Goal: Task Accomplishment & Management: Use online tool/utility

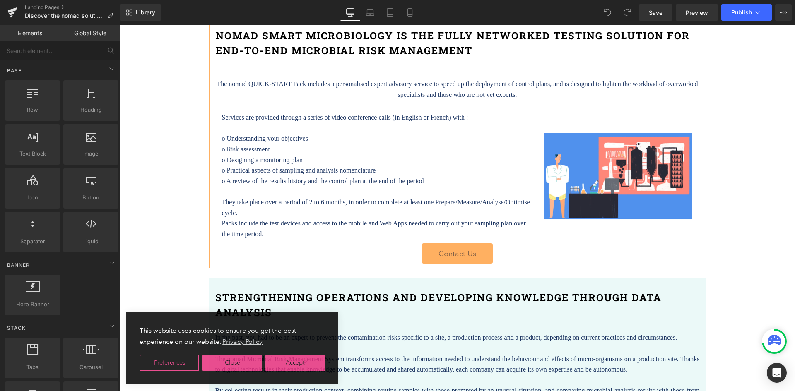
scroll to position [1987, 0]
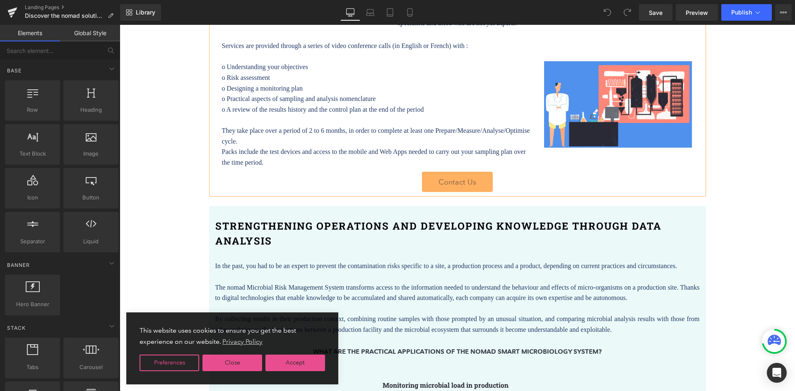
click at [442, 185] on link "Contact Us" at bounding box center [457, 182] width 71 height 20
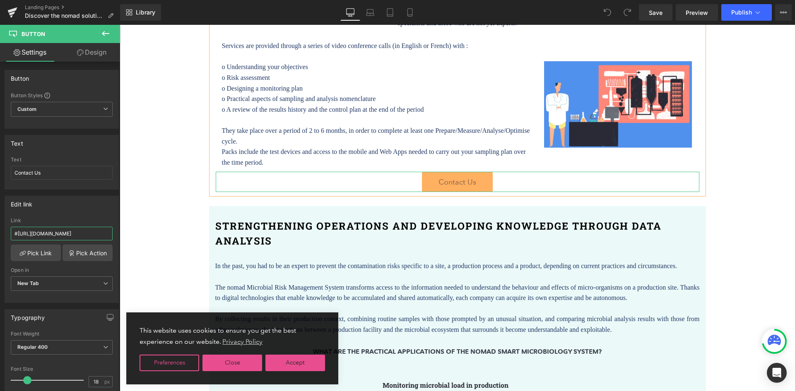
scroll to position [0, 0]
drag, startPoint x: 71, startPoint y: 229, endPoint x: -15, endPoint y: 240, distance: 86.7
click at [0, 240] on html "You are previewing how the will restyle your page. You can not edit Elements in…" at bounding box center [397, 195] width 795 height 391
click at [26, 234] on input "#[URL][DOMAIN_NAME]" at bounding box center [62, 234] width 102 height 14
click at [35, 251] on link "Pick Link" at bounding box center [36, 253] width 50 height 17
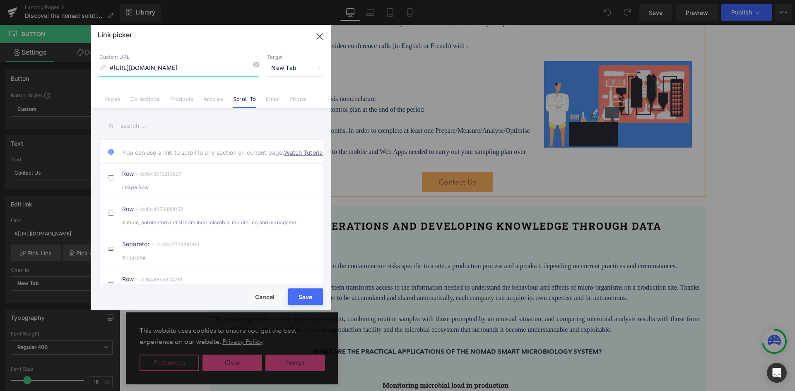
drag, startPoint x: 237, startPoint y: 69, endPoint x: 30, endPoint y: 82, distance: 207.8
click at [30, 82] on div "Link picker Back to Library Insert Custom URL #[URL][DOMAIN_NAME] Target New Ta…" at bounding box center [397, 195] width 795 height 391
click at [106, 99] on link "Pages" at bounding box center [112, 102] width 16 height 12
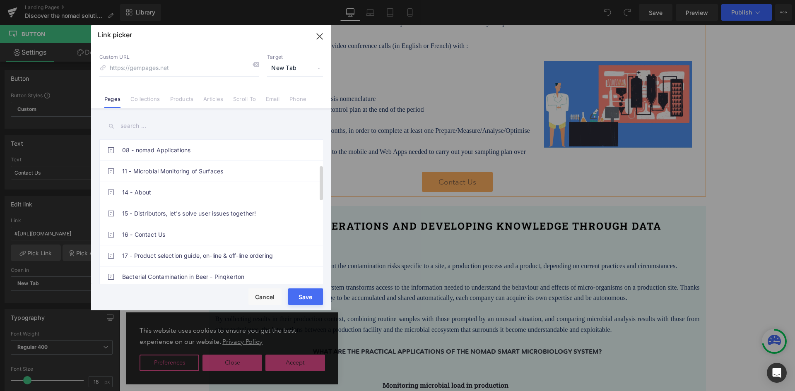
scroll to position [124, 0]
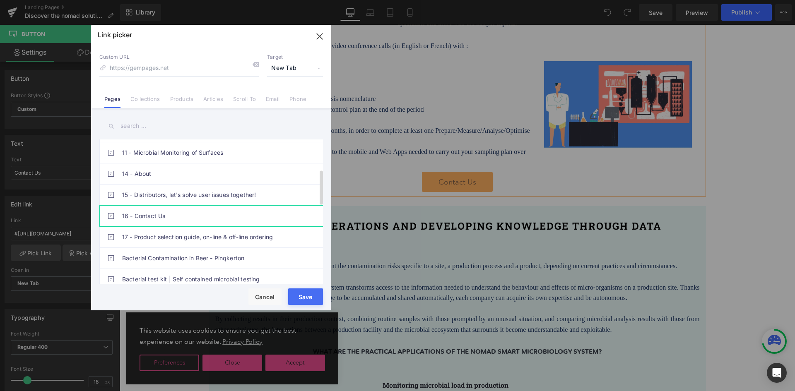
click at [151, 216] on link "16 - Contact Us" at bounding box center [213, 216] width 182 height 21
type input "/pages/contacts-sponsors-and-distributors"
click at [311, 297] on button "Save" at bounding box center [305, 296] width 35 height 17
type input "/pages/contacts-sponsors-and-distributors"
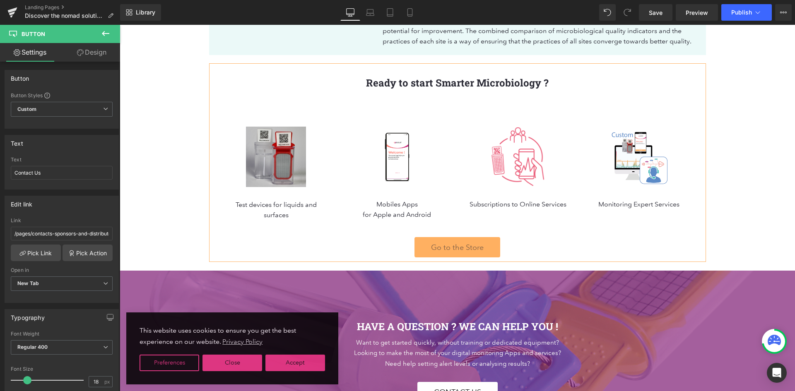
scroll to position [2773, 0]
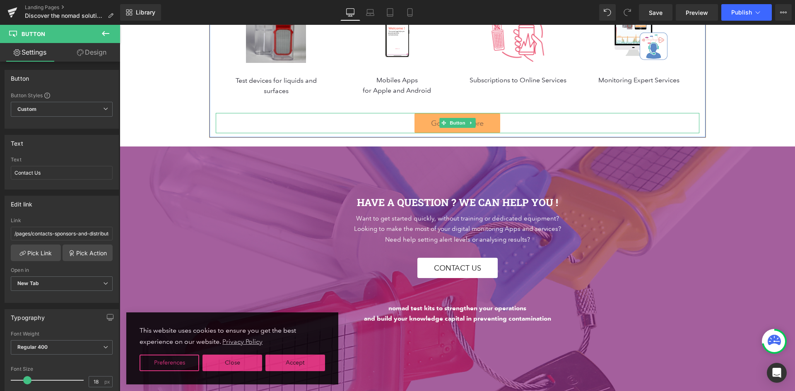
click at [485, 133] on link "Go to the Store" at bounding box center [457, 123] width 86 height 20
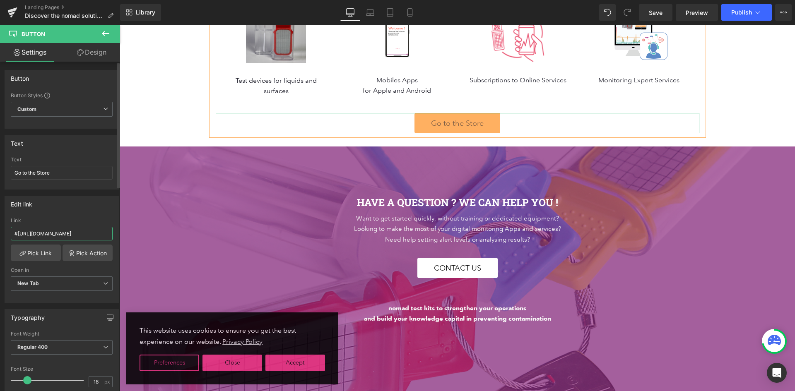
click at [64, 230] on input "#[URL][DOMAIN_NAME]" at bounding box center [62, 234] width 102 height 14
click at [36, 253] on link "Pick Link" at bounding box center [36, 253] width 50 height 17
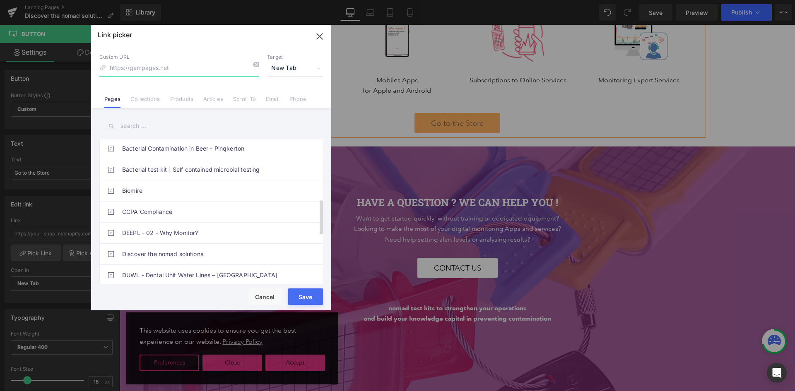
scroll to position [248, 0]
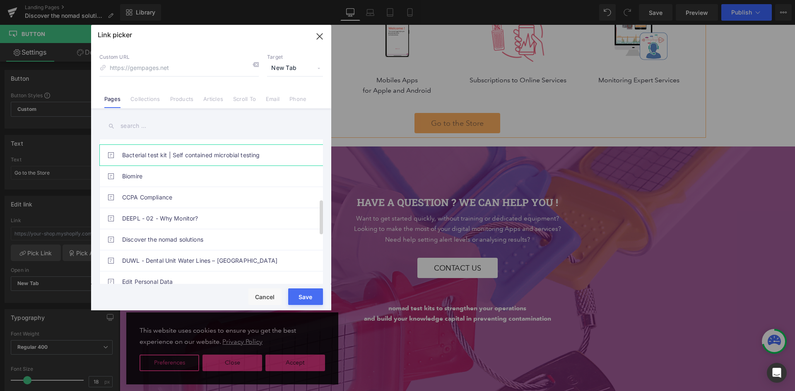
click at [190, 151] on link "Bacterial test kit | Self contained microbial testing" at bounding box center [213, 155] width 182 height 21
type input "/pages/order"
click at [312, 296] on button "Save" at bounding box center [305, 296] width 35 height 17
type input "/pages/order"
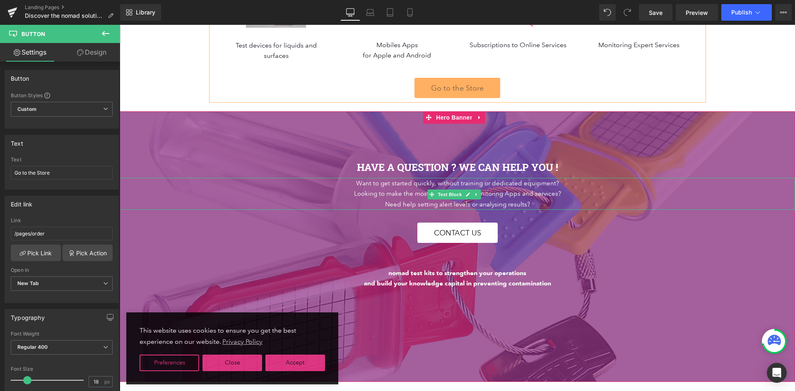
scroll to position [2856, 0]
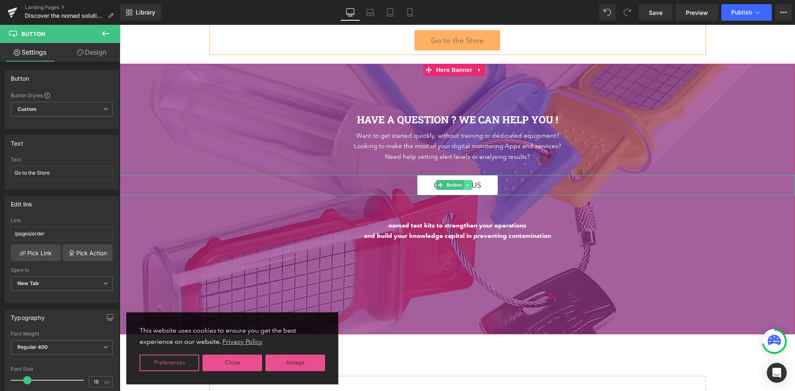
click at [471, 190] on link at bounding box center [468, 185] width 9 height 10
click at [495, 195] on div "Contact Us" at bounding box center [457, 185] width 675 height 20
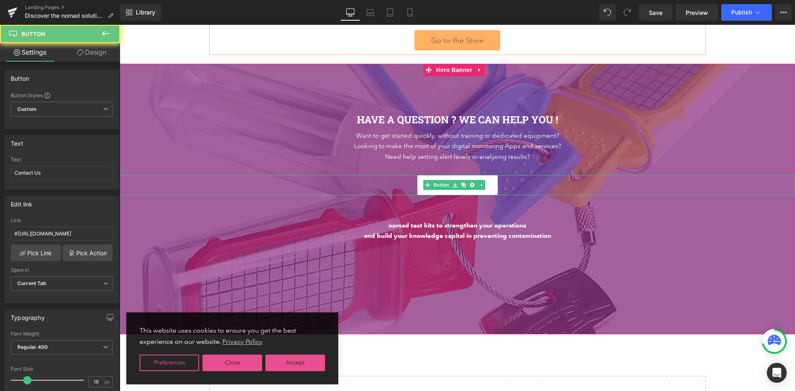
click at [492, 195] on link "Contact Us" at bounding box center [457, 185] width 80 height 20
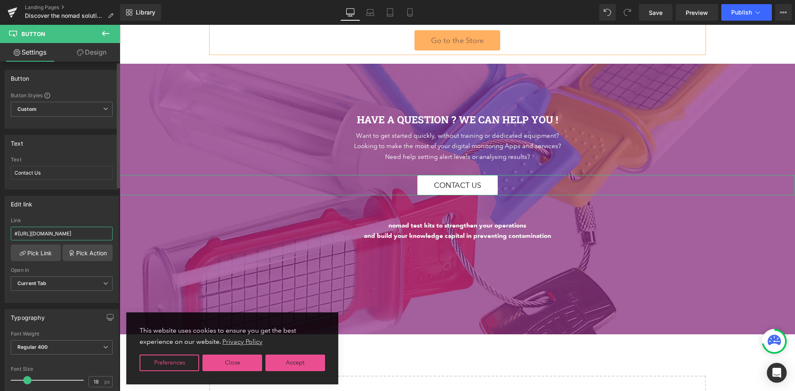
click at [50, 236] on input "#[URL][DOMAIN_NAME]" at bounding box center [62, 234] width 102 height 14
click at [29, 254] on link "Pick Link" at bounding box center [36, 253] width 50 height 17
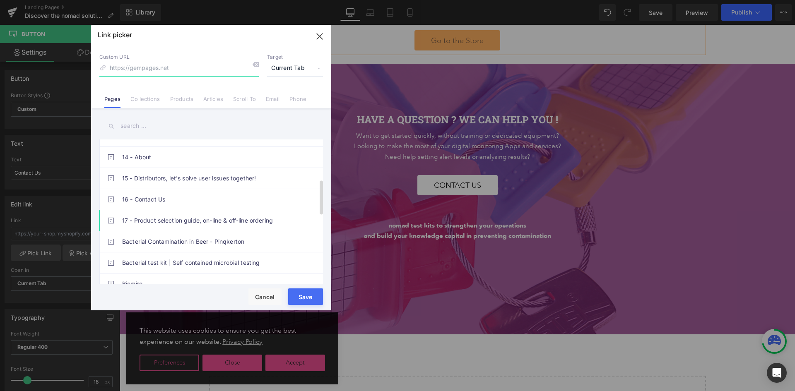
scroll to position [166, 0]
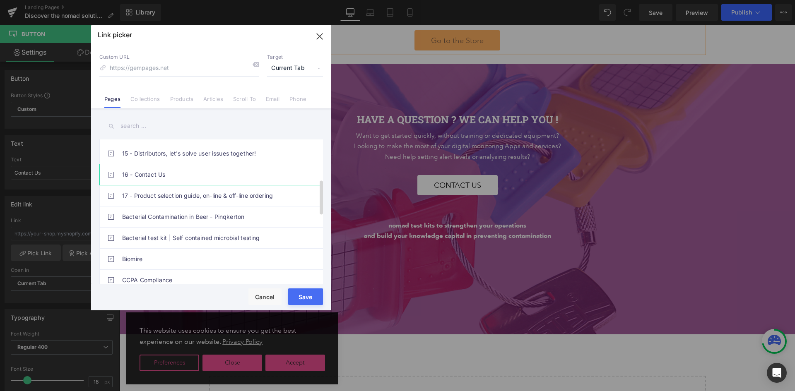
click at [166, 175] on link "16 - Contact Us" at bounding box center [213, 174] width 182 height 21
type input "/pages/contacts-sponsors-and-distributors"
click at [311, 295] on button "Save" at bounding box center [305, 296] width 35 height 17
type input "/pages/contacts-sponsors-and-distributors"
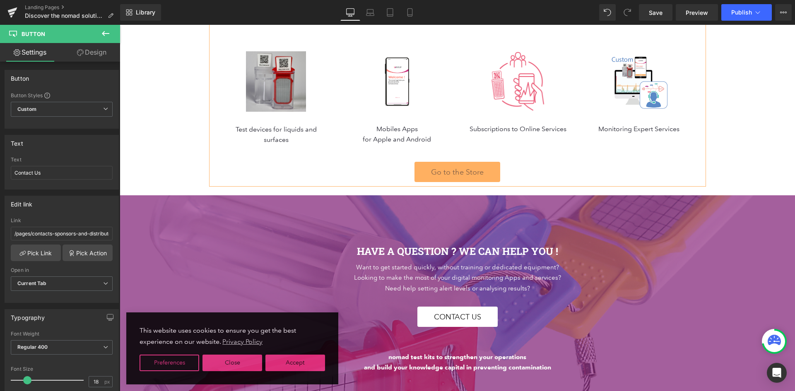
scroll to position [2710, 0]
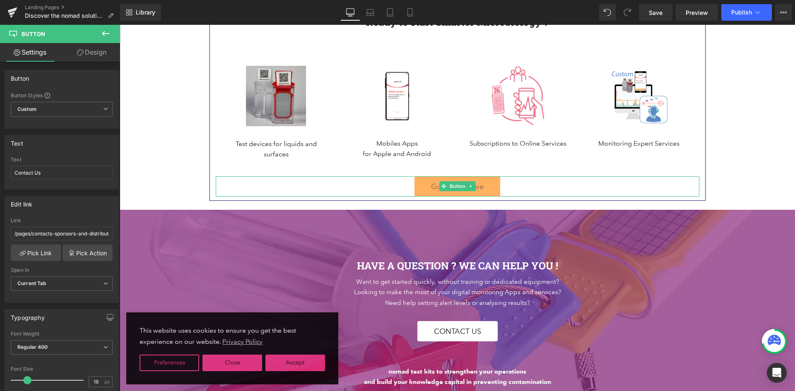
click at [481, 197] on link "Go to the Store" at bounding box center [457, 186] width 86 height 20
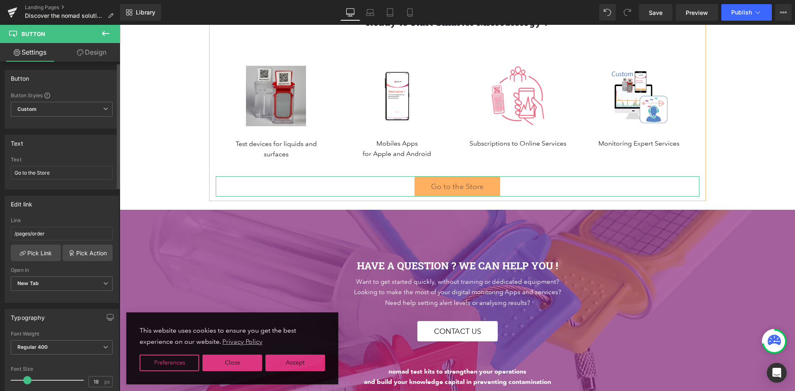
scroll to position [41, 0]
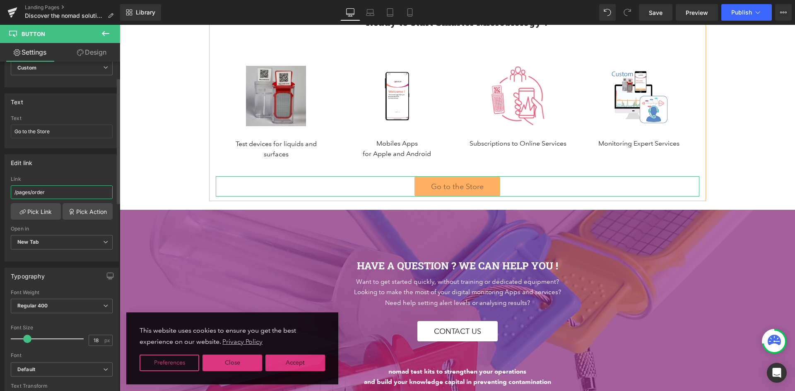
click at [51, 194] on input "/pages/order" at bounding box center [62, 192] width 102 height 14
click at [50, 195] on input "/pages/order" at bounding box center [62, 192] width 102 height 14
click at [46, 213] on link "Pick Link" at bounding box center [36, 211] width 50 height 17
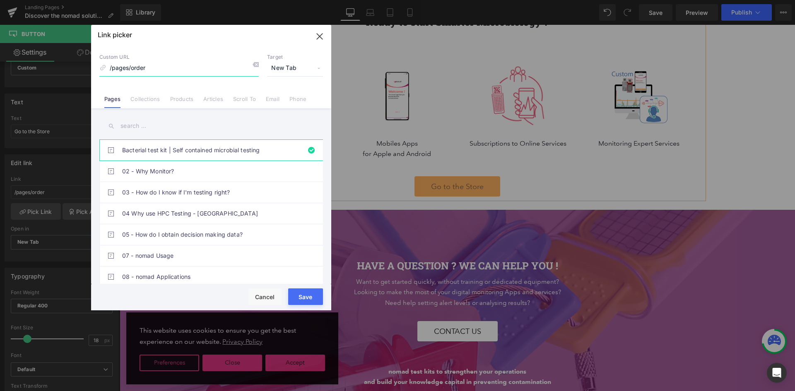
click at [179, 68] on input "/pages/order" at bounding box center [178, 68] width 159 height 16
click at [270, 293] on button "Cancel" at bounding box center [264, 296] width 33 height 17
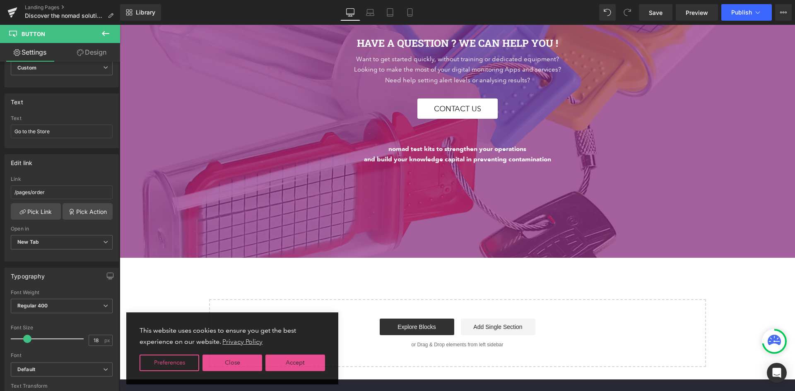
scroll to position [3041, 0]
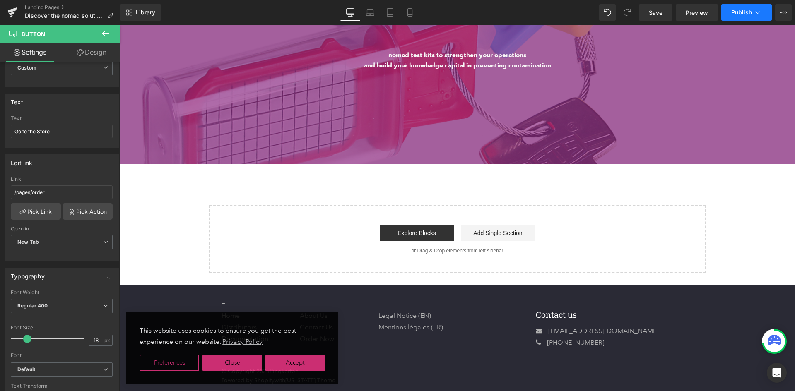
click at [750, 16] on button "Publish" at bounding box center [746, 12] width 50 height 17
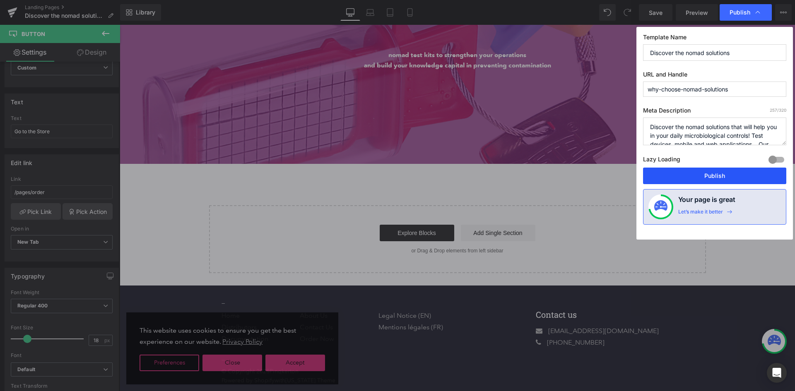
click at [698, 177] on button "Publish" at bounding box center [714, 176] width 143 height 17
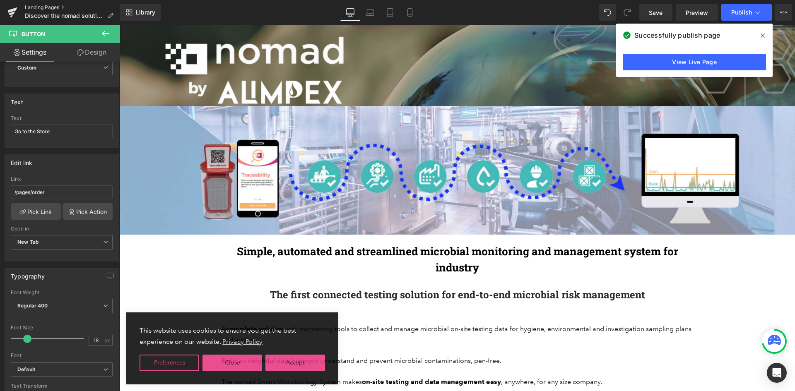
click at [43, 7] on link "Landing Pages" at bounding box center [72, 7] width 95 height 7
